Goal: Information Seeking & Learning: Learn about a topic

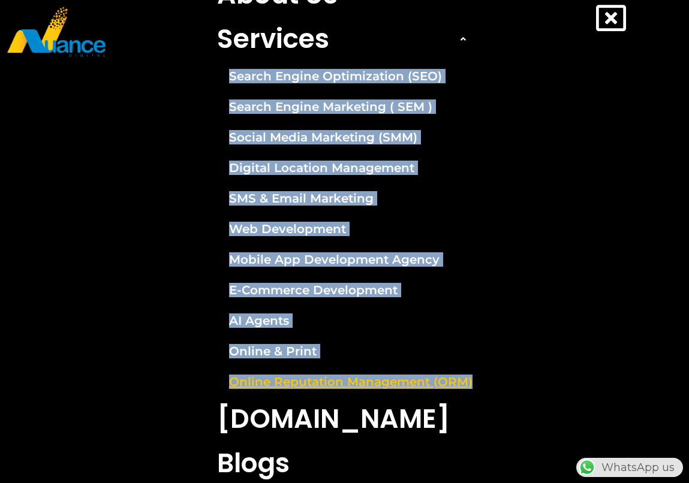
drag, startPoint x: 196, startPoint y: 65, endPoint x: 472, endPoint y: 381, distance: 419.6
click at [472, 381] on nav "Home About Us Services Search Engine Optimization (SEO) Search Engine Marketing…" at bounding box center [344, 229] width 653 height 602
copy ul "Search Engine Optimization (SEO) Search Engine Marketing ( SEM ) Social Media M…"
